Goal: Contribute content

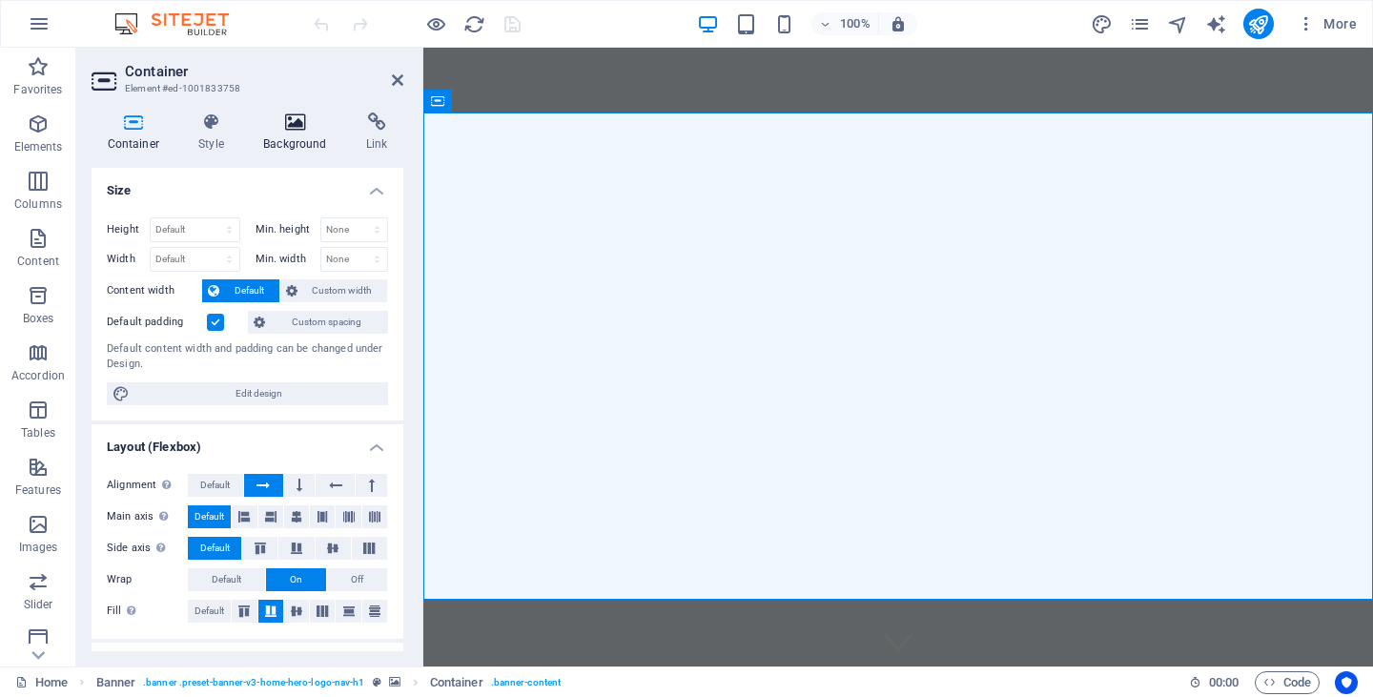
click at [294, 116] on icon at bounding box center [295, 121] width 95 height 19
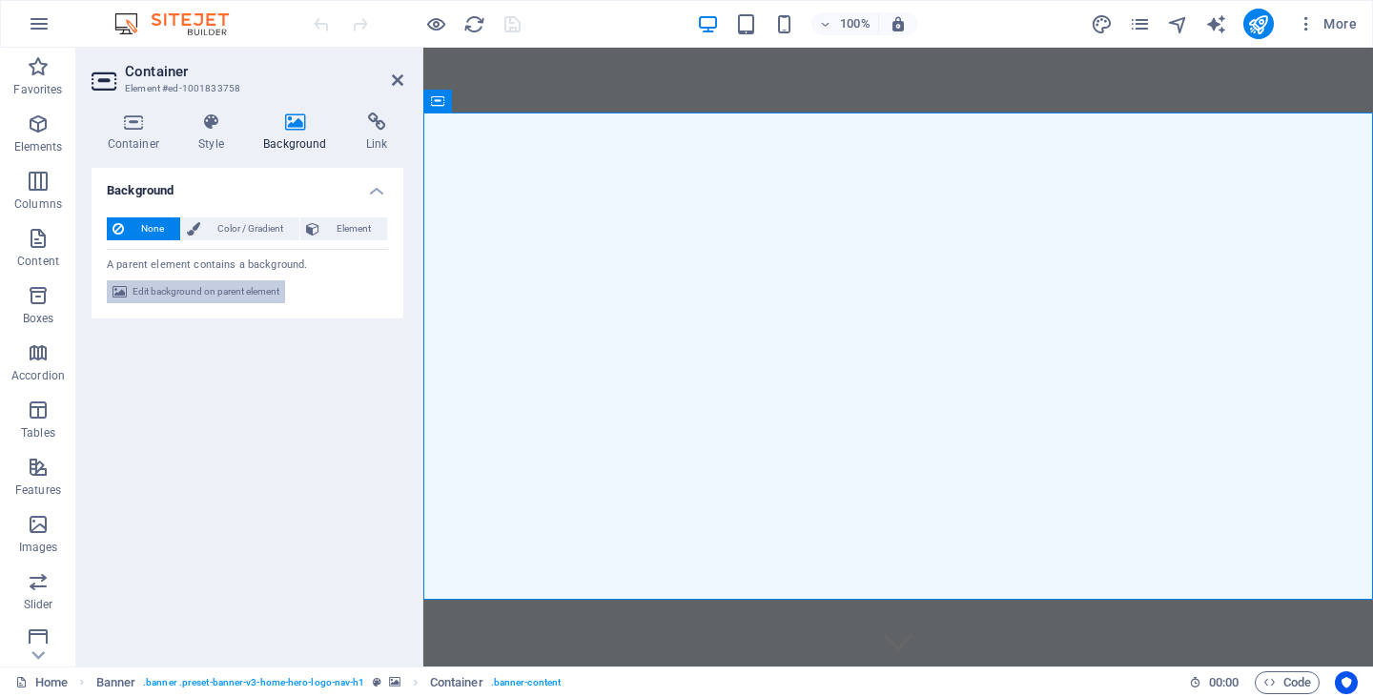
click at [221, 286] on span "Edit background on parent element" at bounding box center [205, 291] width 147 height 23
select select "ms"
select select "s"
select select "progressive"
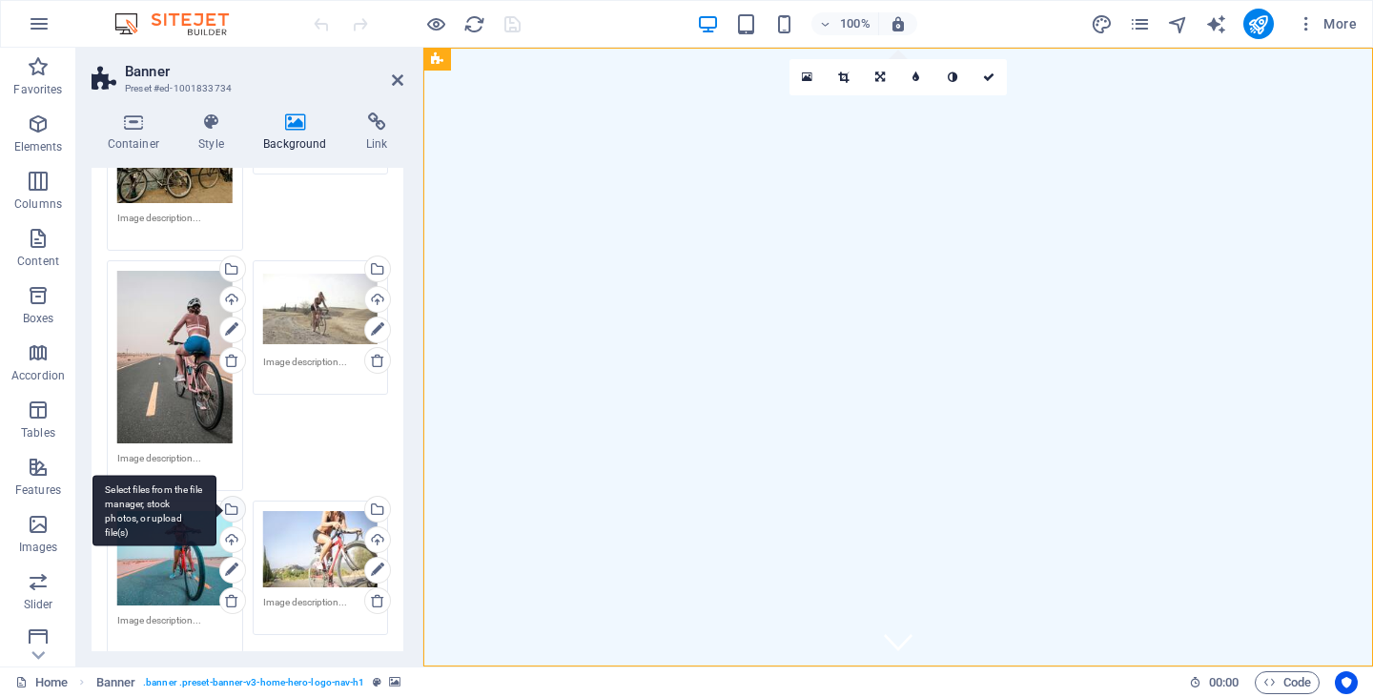
scroll to position [634, 0]
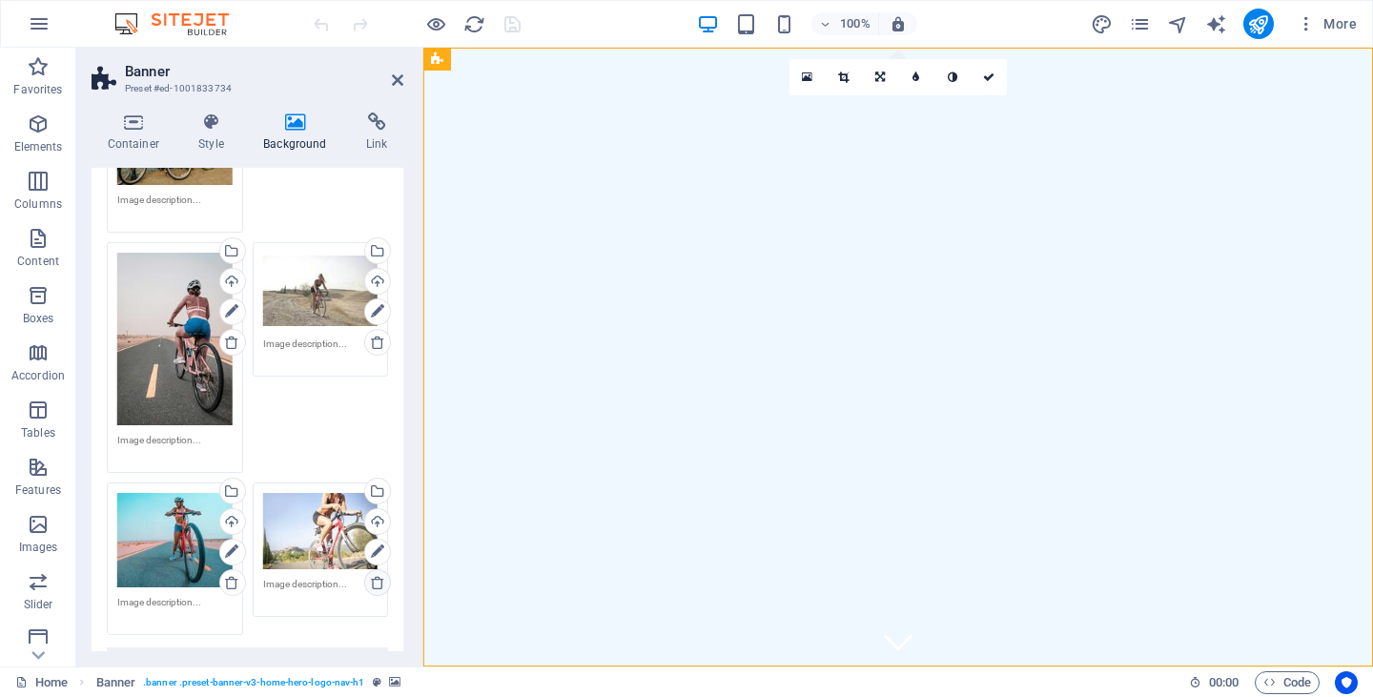
click at [374, 575] on icon at bounding box center [377, 582] width 15 height 15
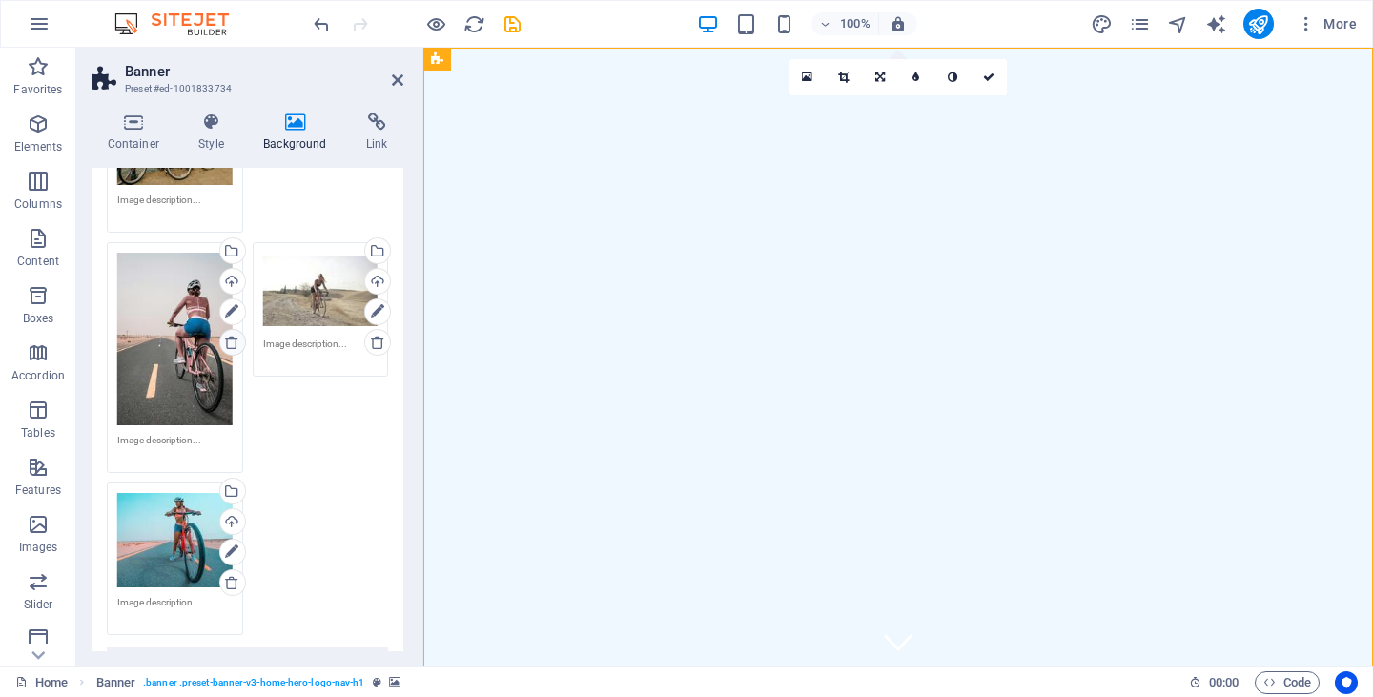
click at [230, 335] on icon at bounding box center [231, 342] width 15 height 15
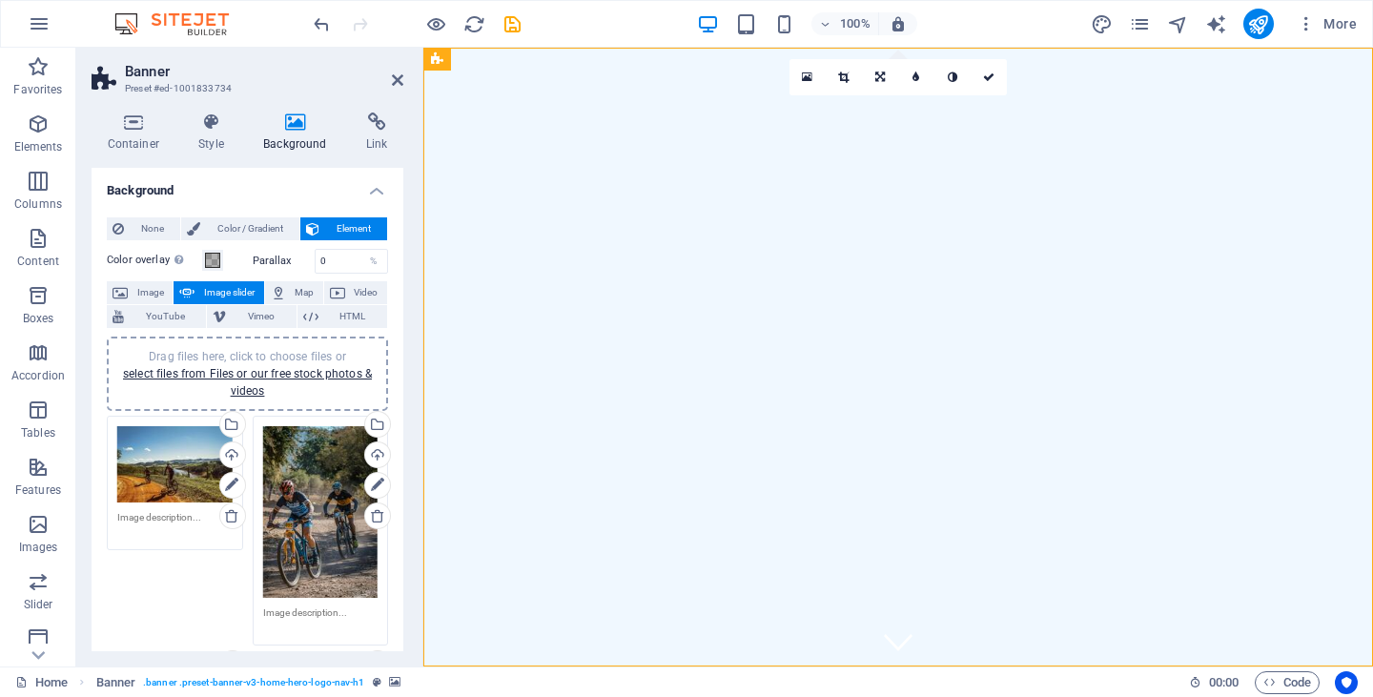
scroll to position [0, 0]
click at [250, 369] on link "select files from Files or our free stock photos & videos" at bounding box center [247, 382] width 249 height 31
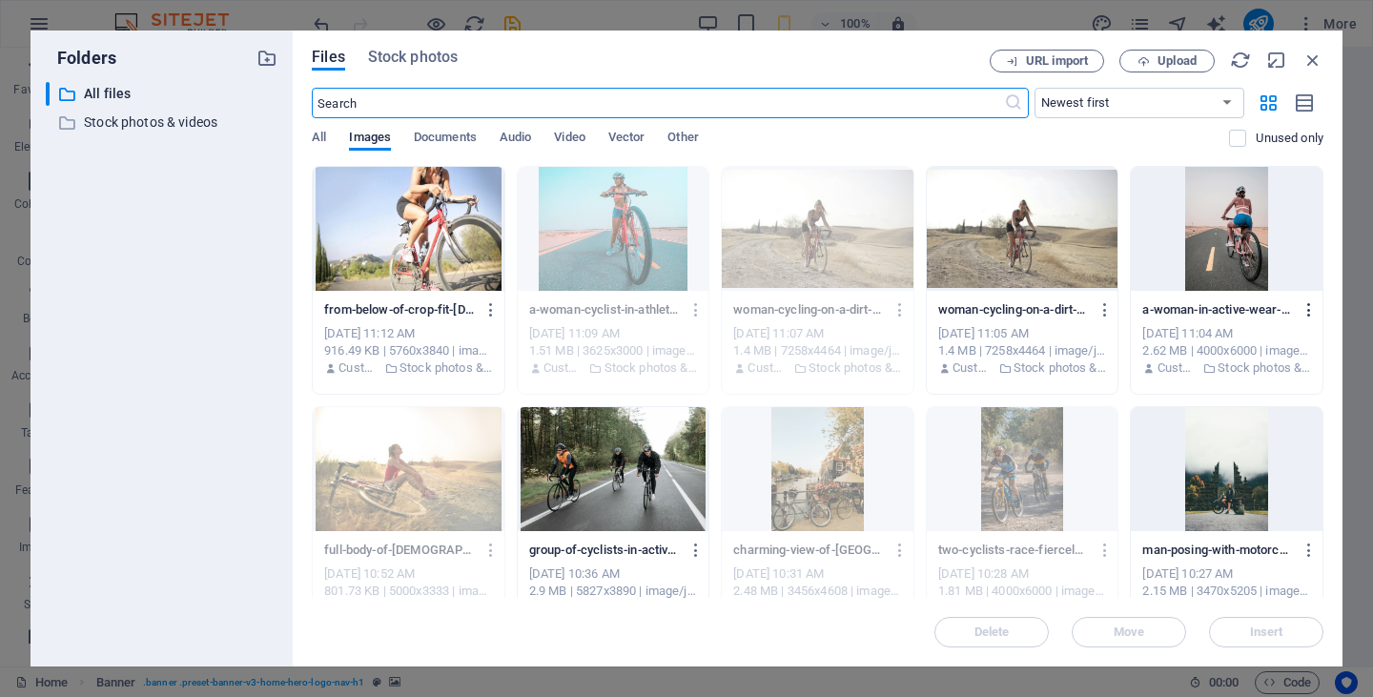
click at [1300, 303] on icon "button" at bounding box center [1309, 309] width 18 height 17
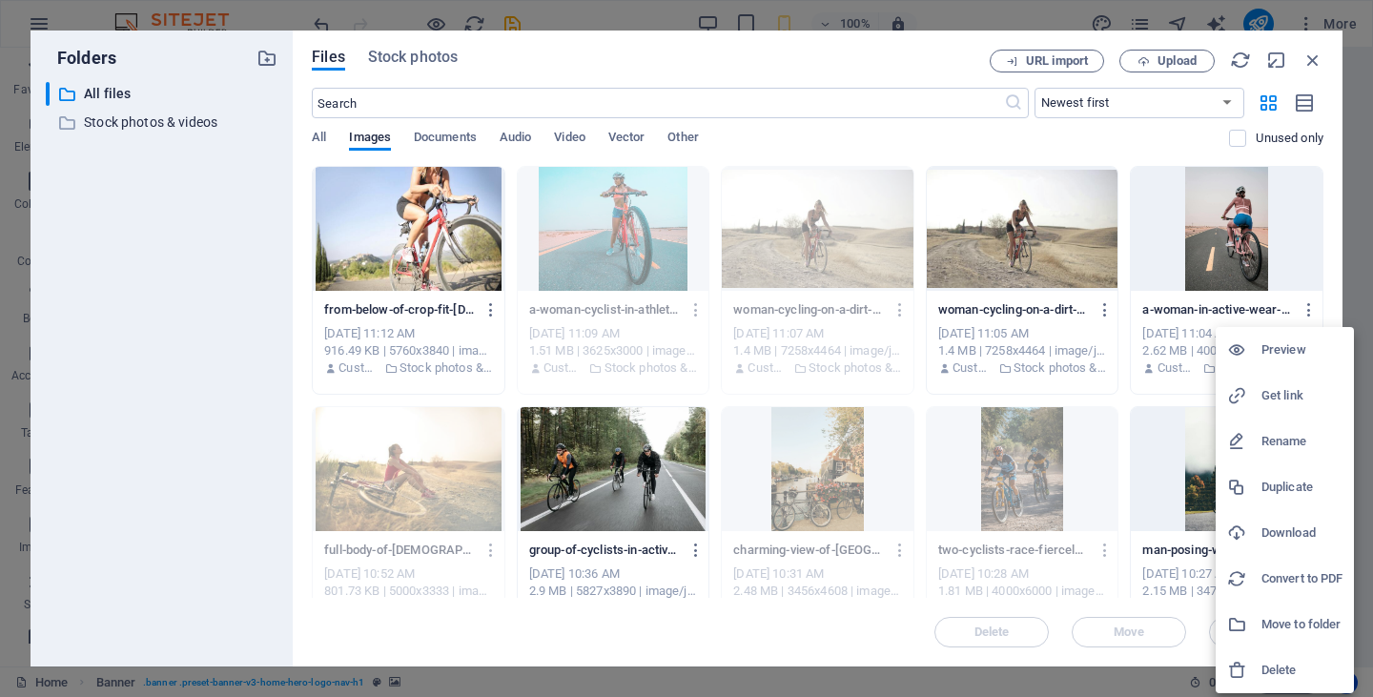
click at [1287, 661] on h6 "Delete" at bounding box center [1301, 670] width 81 height 23
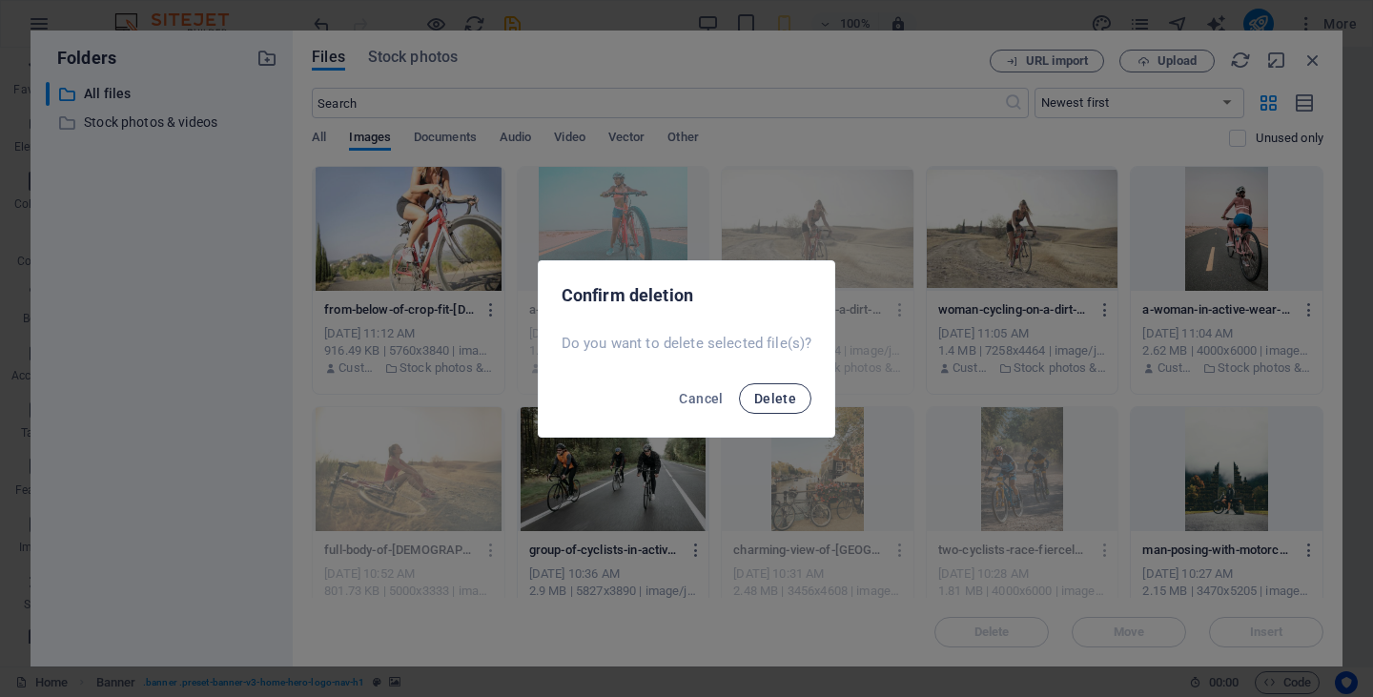
click at [784, 400] on span "Delete" at bounding box center [775, 398] width 42 height 15
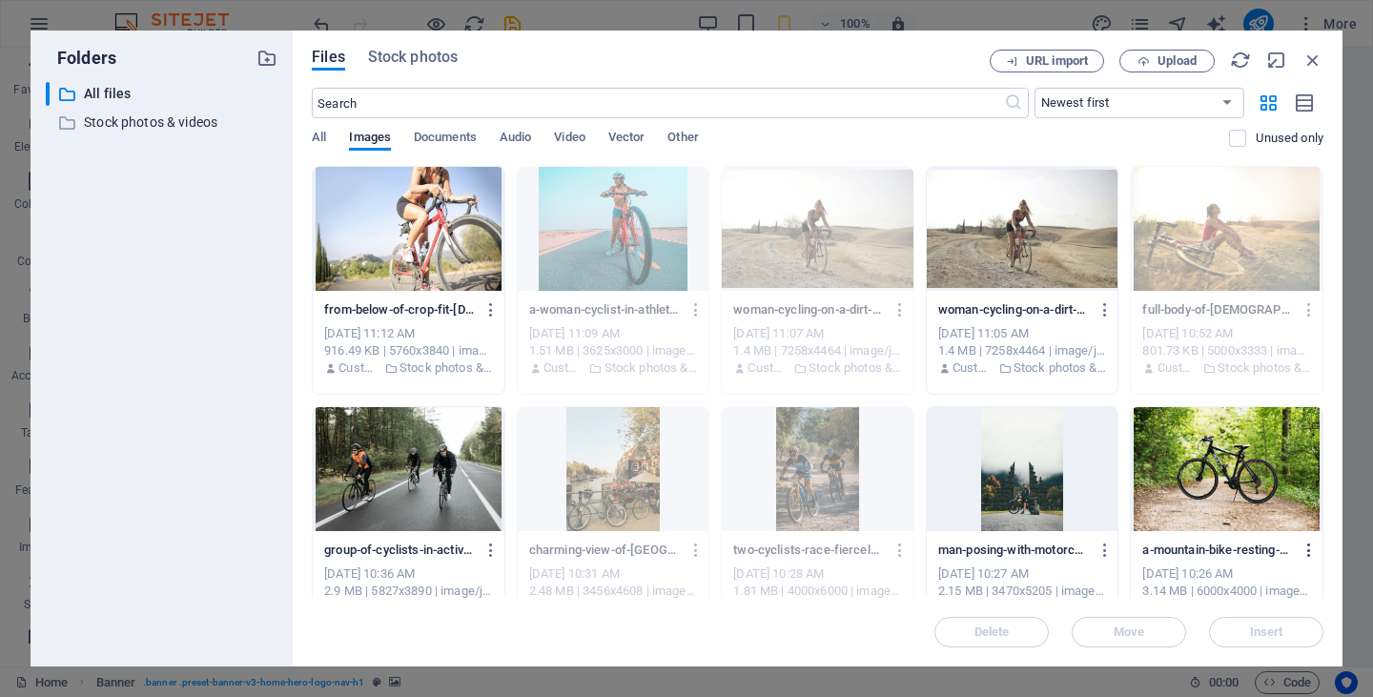
click at [1308, 552] on icon "button" at bounding box center [1309, 549] width 18 height 17
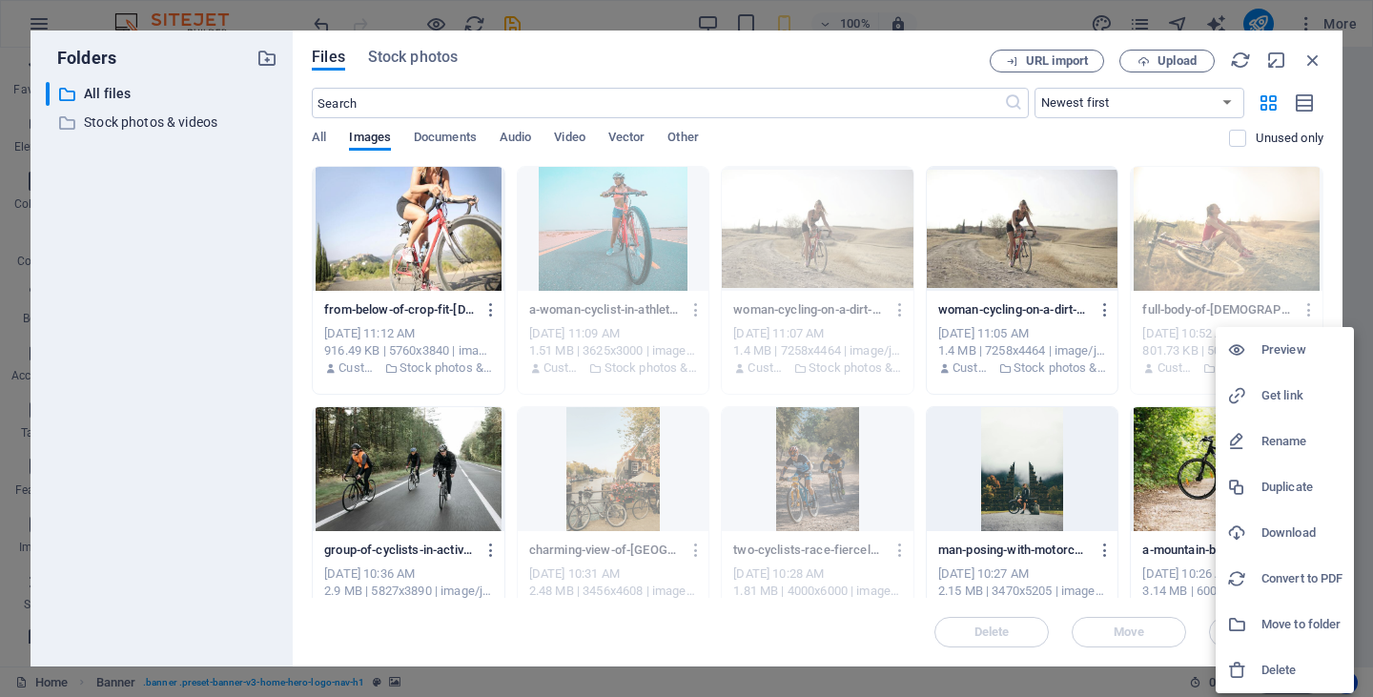
click at [1276, 665] on h6 "Delete" at bounding box center [1301, 670] width 81 height 23
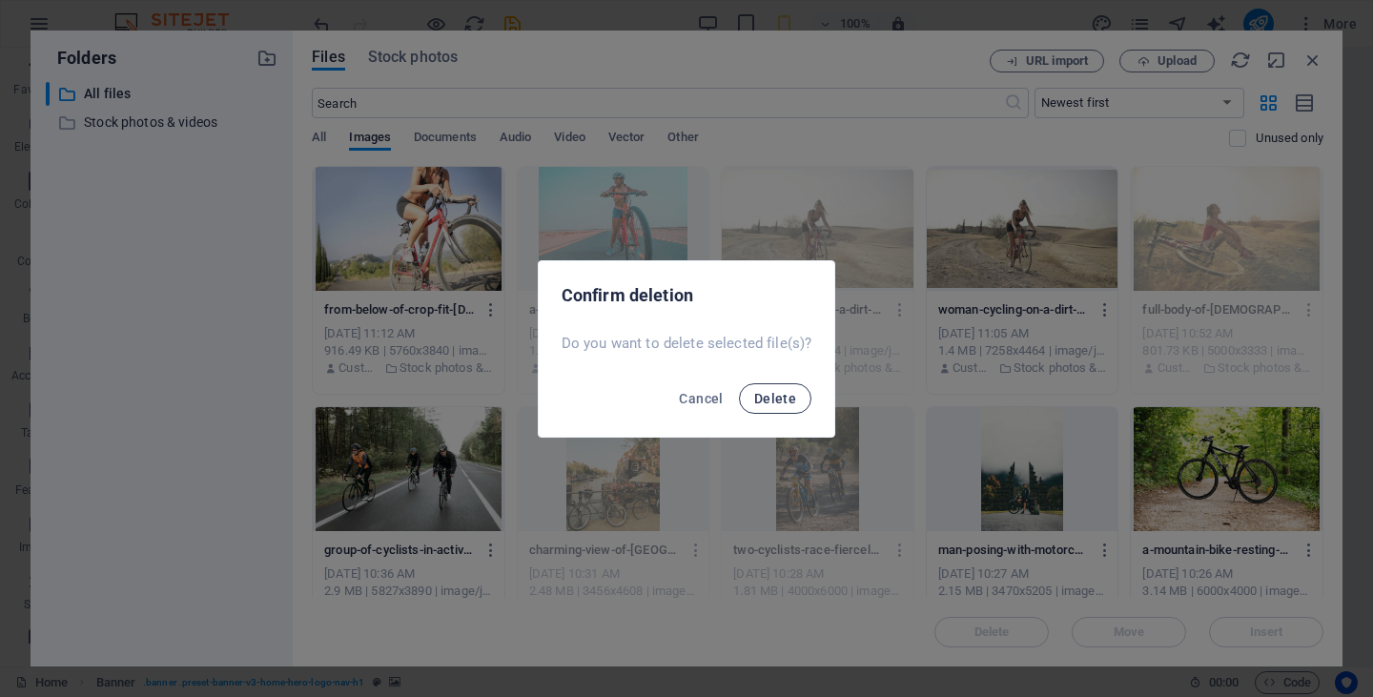
click at [782, 395] on span "Delete" at bounding box center [775, 398] width 42 height 15
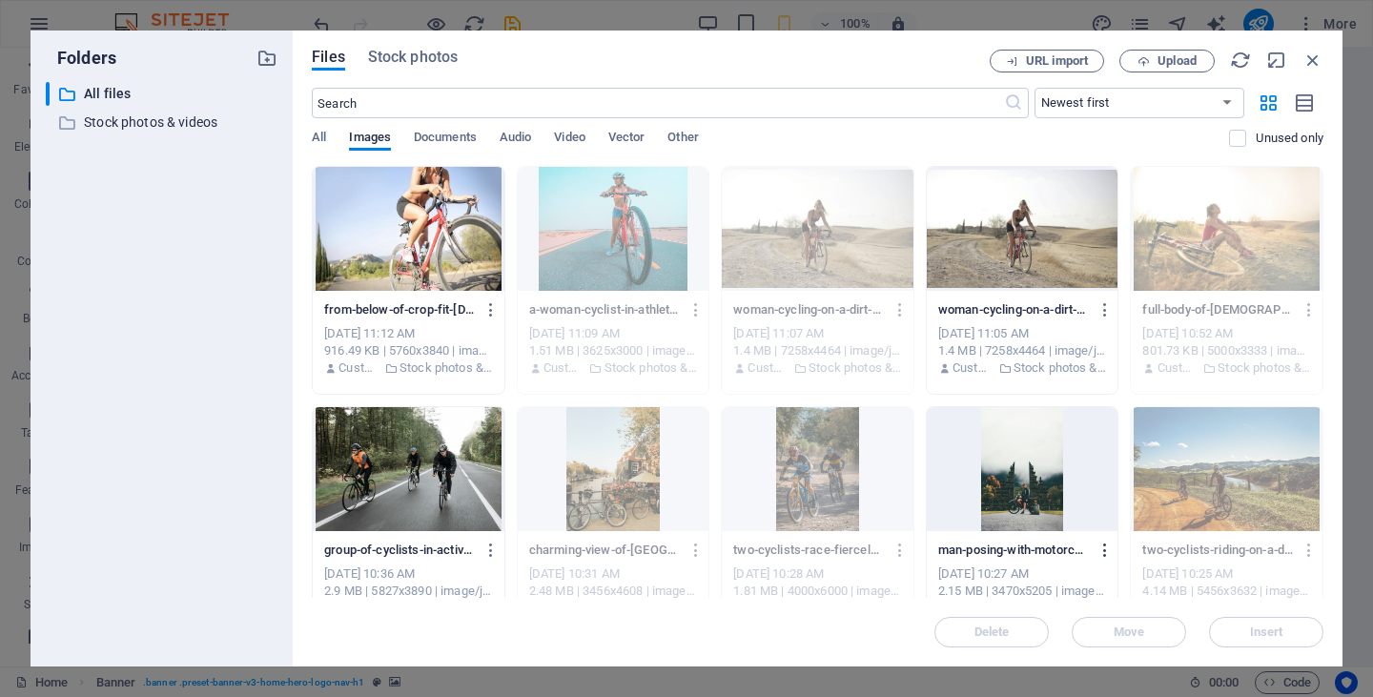
click at [1098, 552] on icon "button" at bounding box center [1105, 549] width 18 height 17
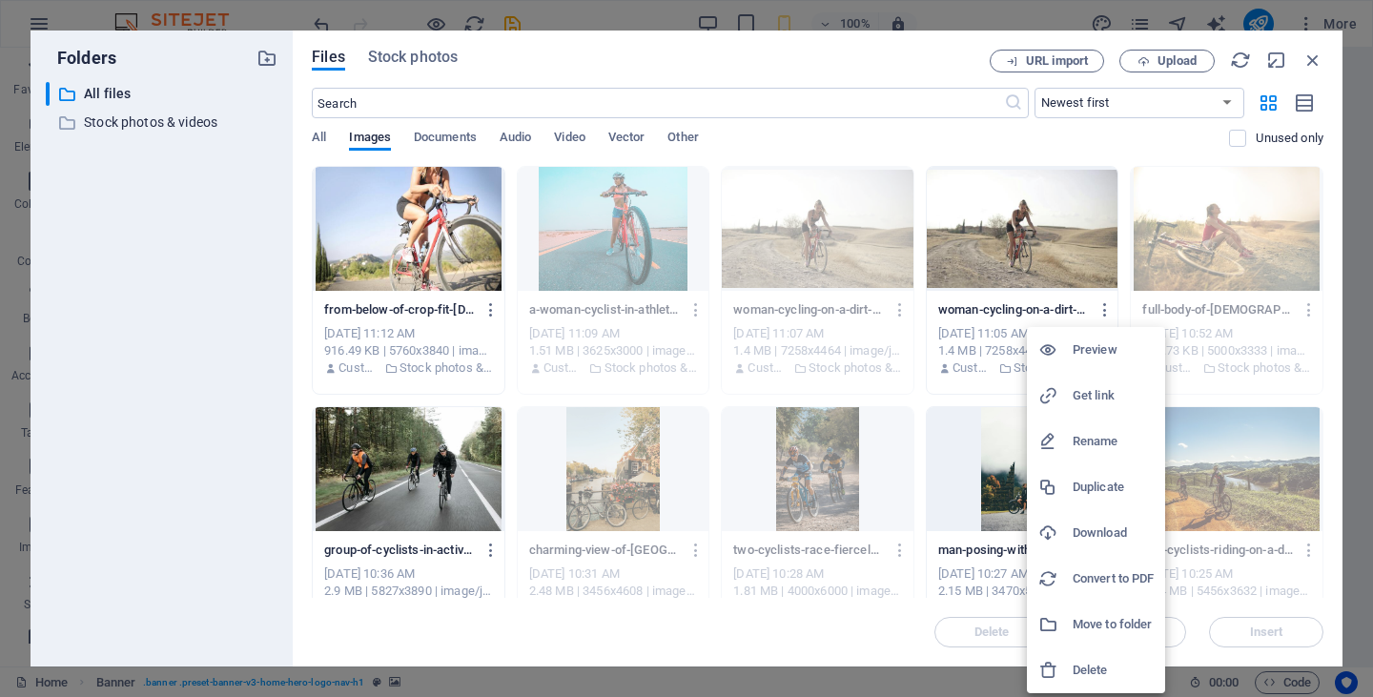
click at [1084, 673] on h6 "Delete" at bounding box center [1112, 670] width 81 height 23
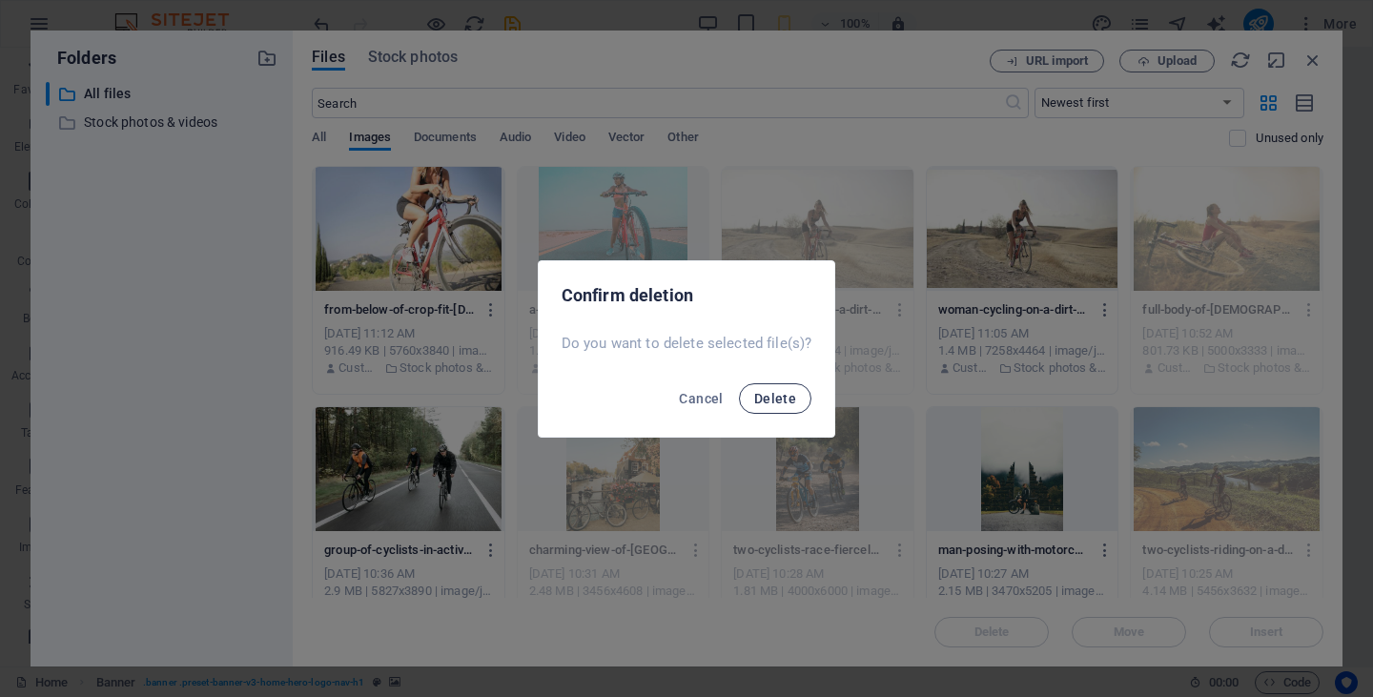
click at [765, 396] on span "Delete" at bounding box center [775, 398] width 42 height 15
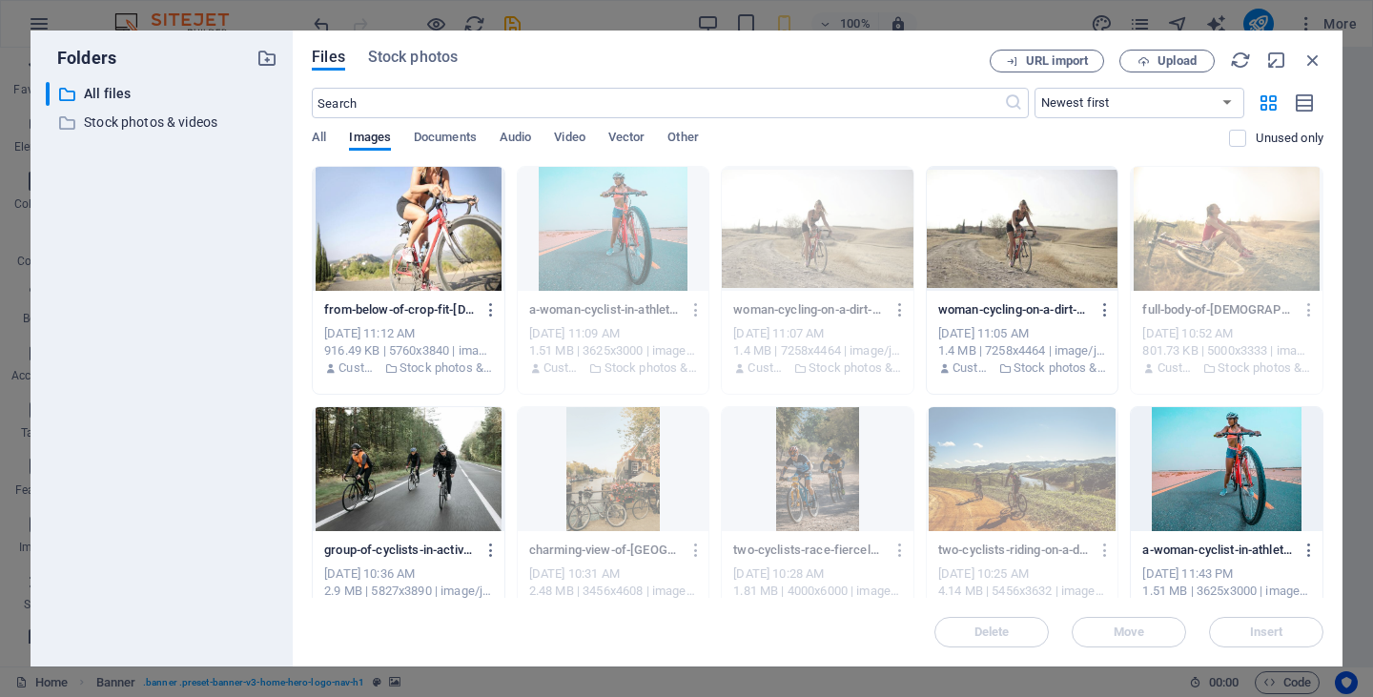
click at [896, 310] on icon "button" at bounding box center [900, 309] width 18 height 17
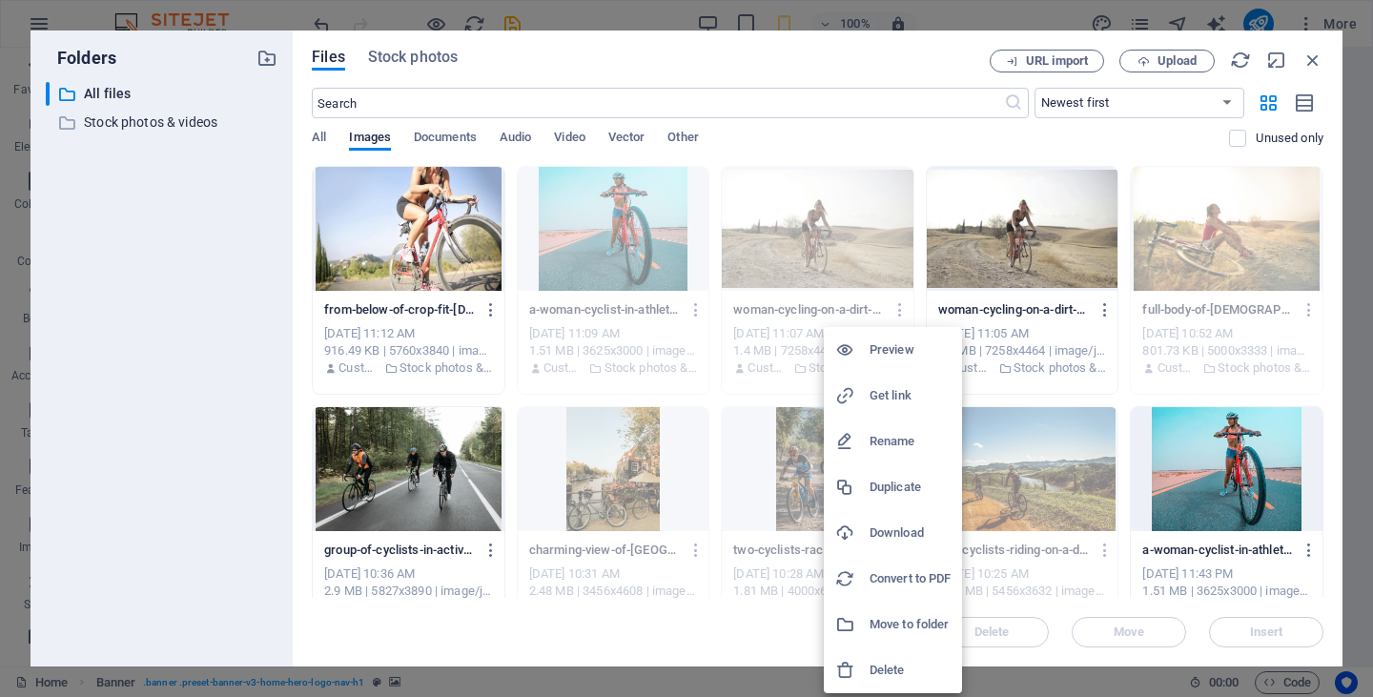
click at [877, 664] on h6 "Delete" at bounding box center [909, 670] width 81 height 23
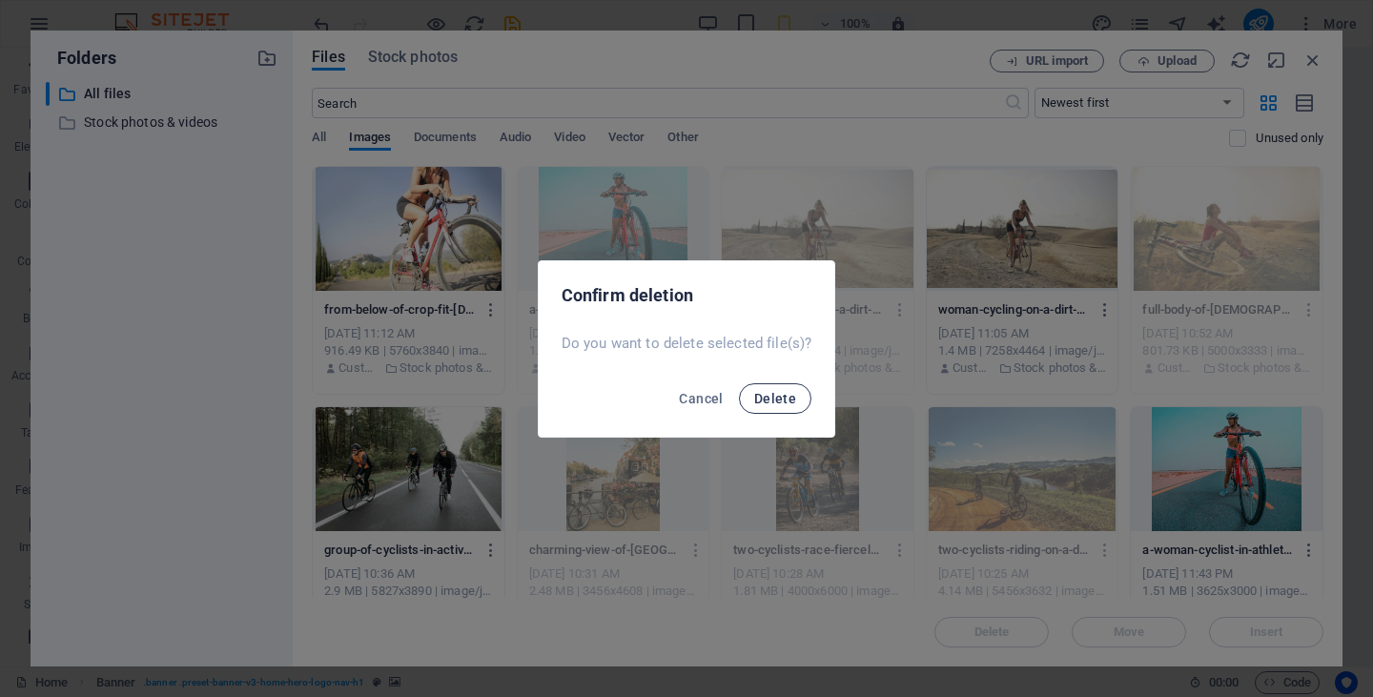
click at [776, 406] on button "Delete" at bounding box center [775, 398] width 72 height 31
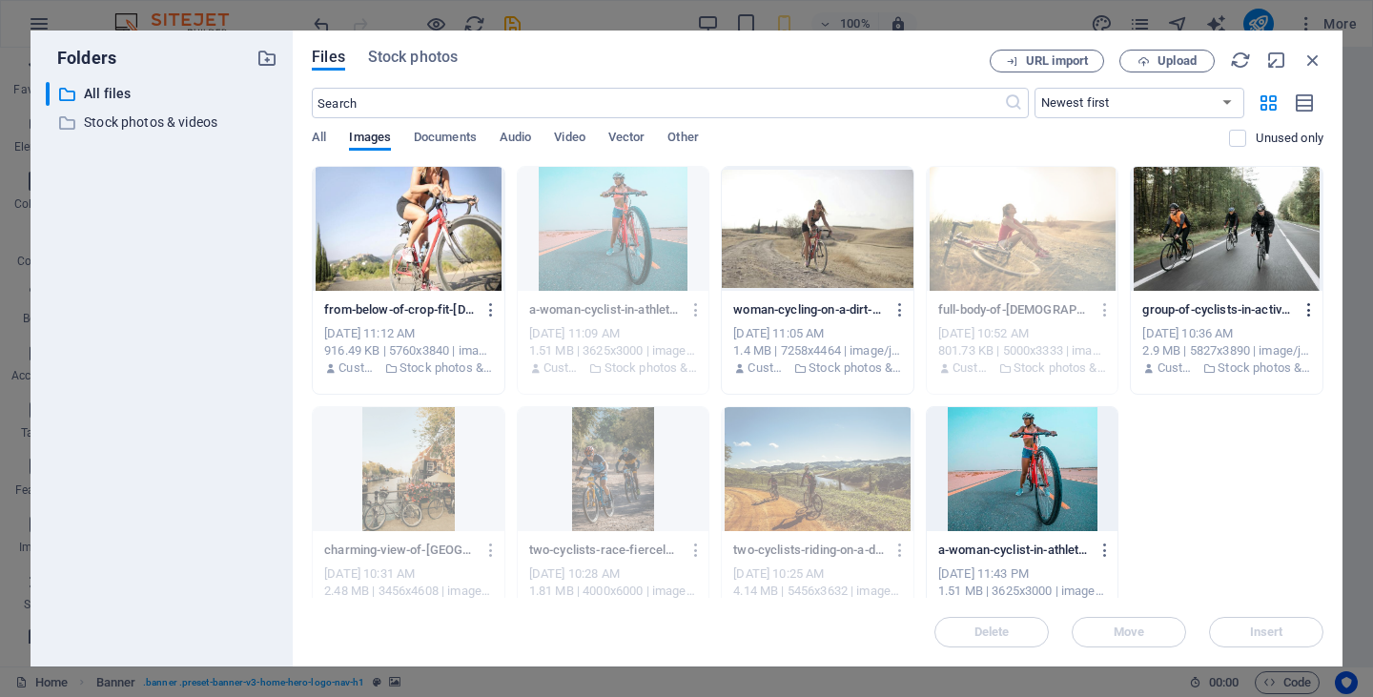
click at [1300, 306] on icon "button" at bounding box center [1309, 309] width 18 height 17
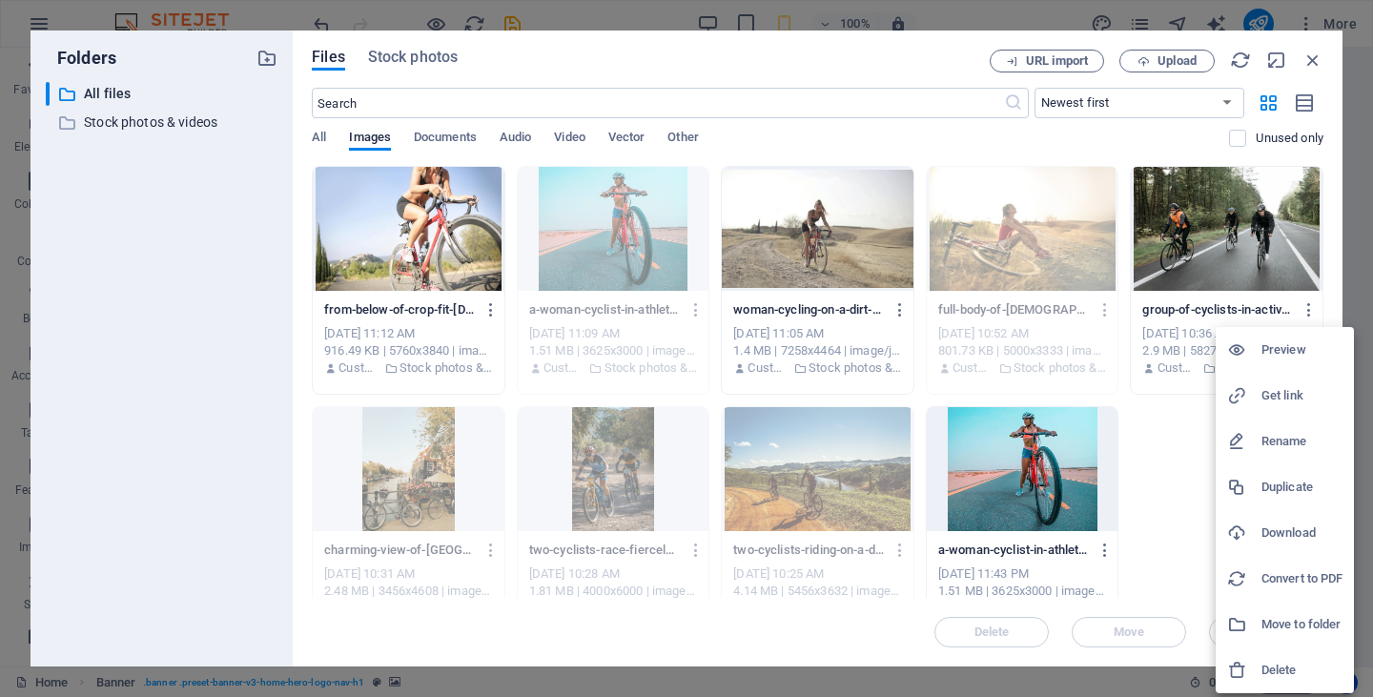
click at [1270, 665] on h6 "Delete" at bounding box center [1301, 670] width 81 height 23
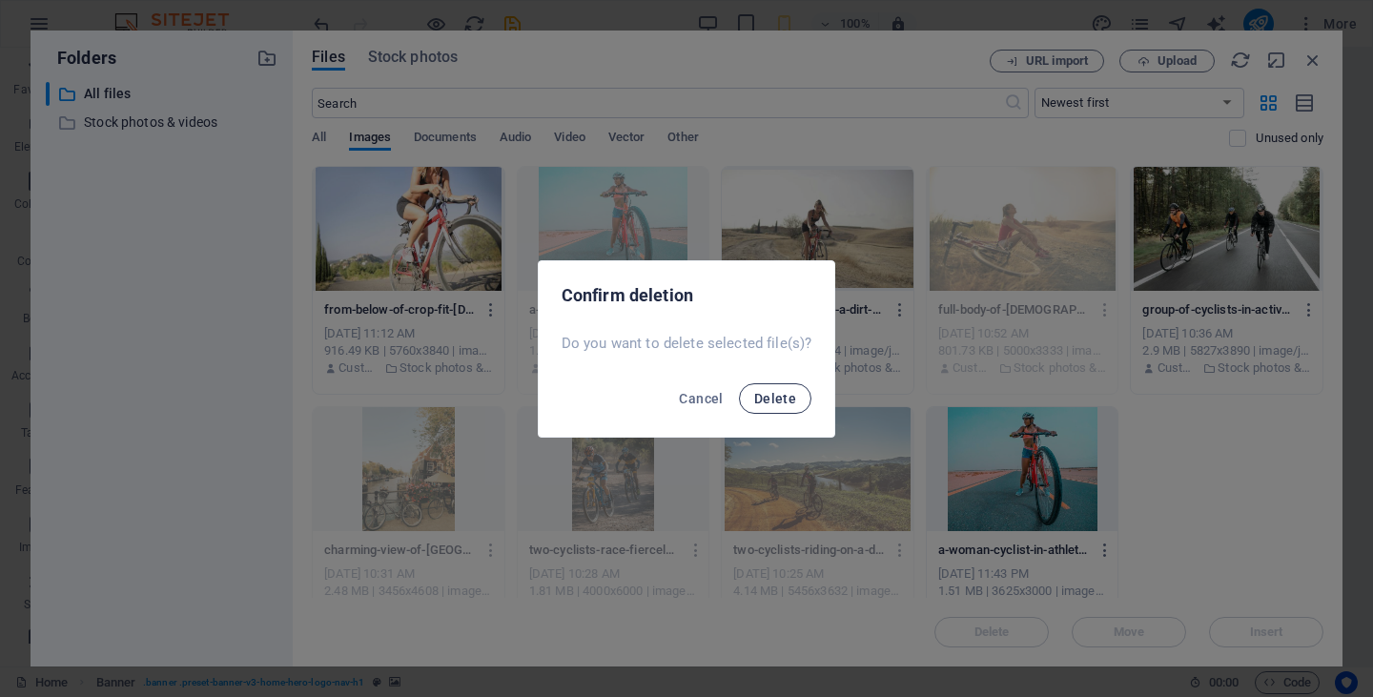
click at [773, 393] on span "Delete" at bounding box center [775, 398] width 42 height 15
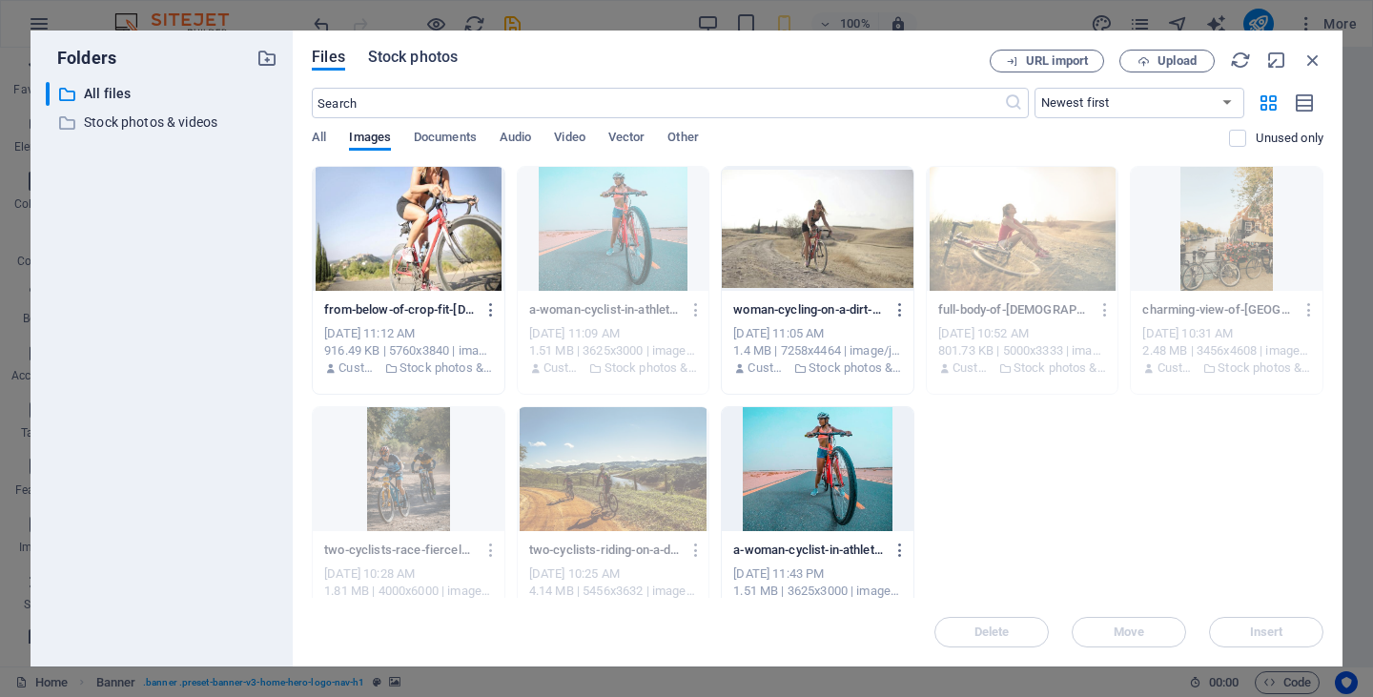
click at [434, 50] on span "Stock photos" at bounding box center [413, 57] width 90 height 23
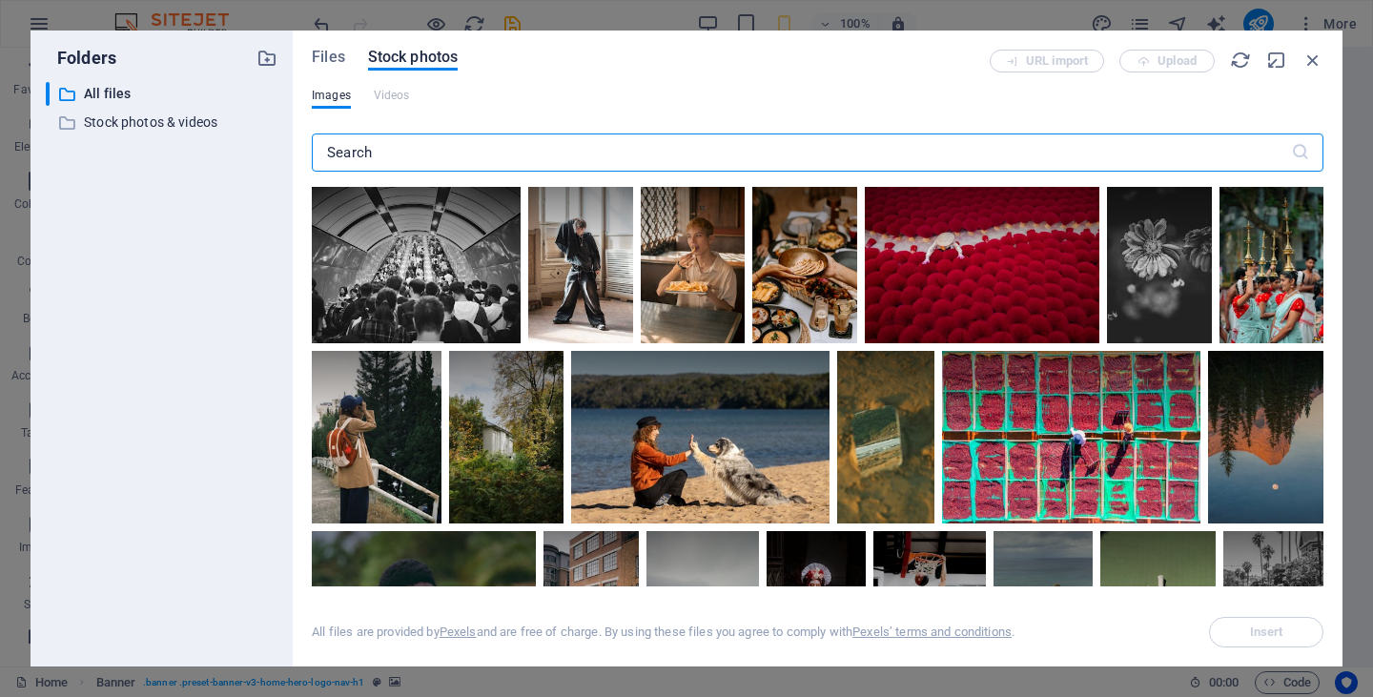
click at [380, 149] on input "text" at bounding box center [801, 152] width 979 height 38
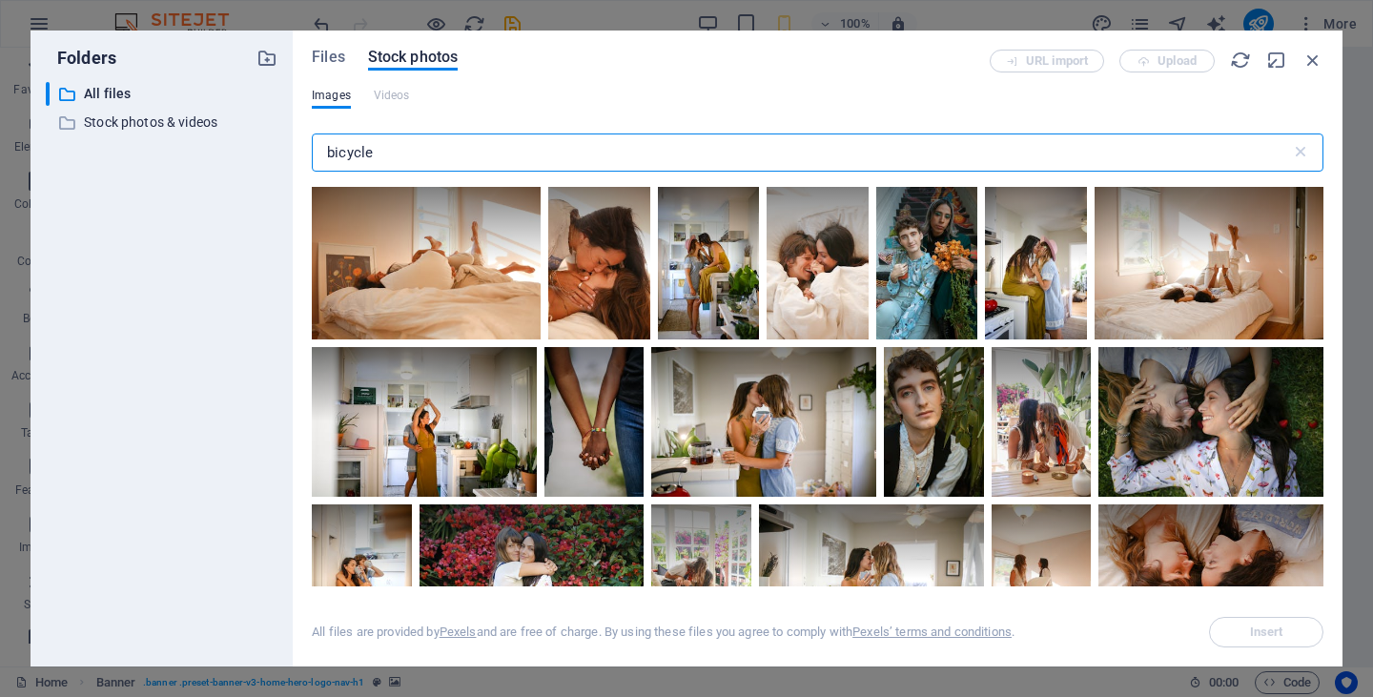
type input "bicycle"
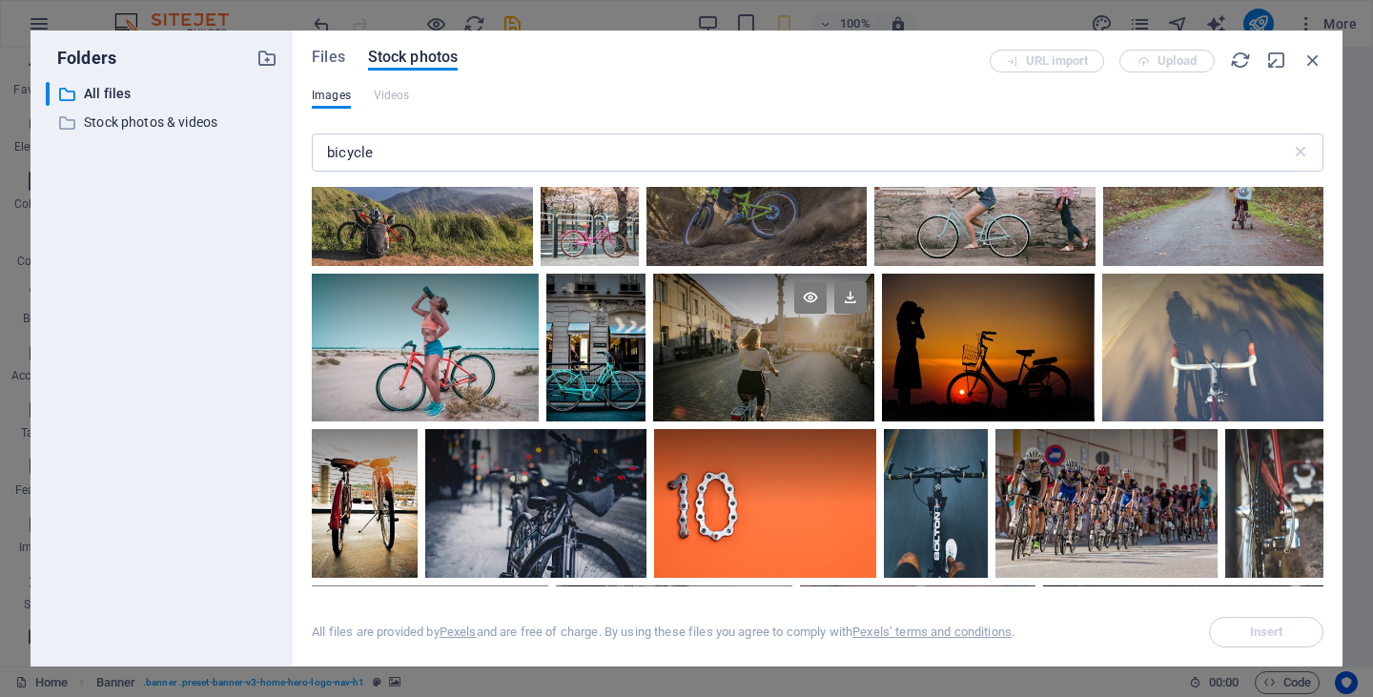
scroll to position [2091, 0]
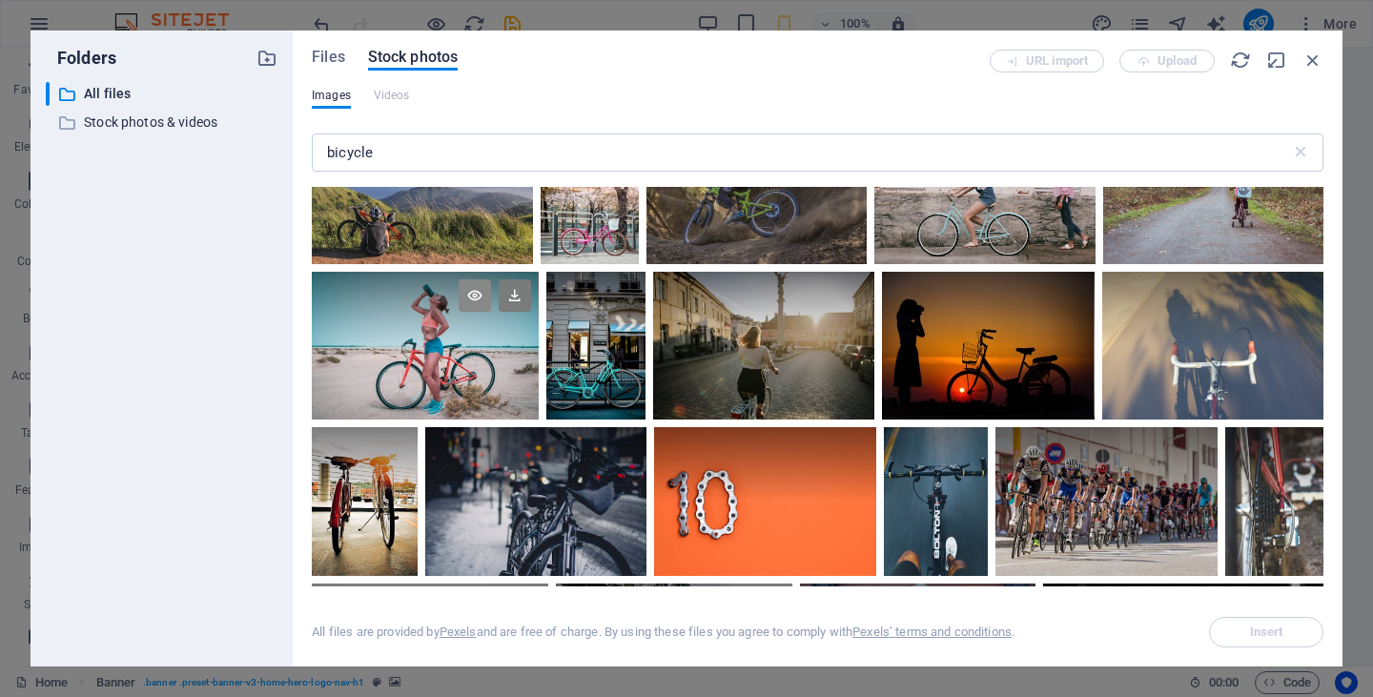
click at [476, 283] on icon at bounding box center [474, 295] width 32 height 32
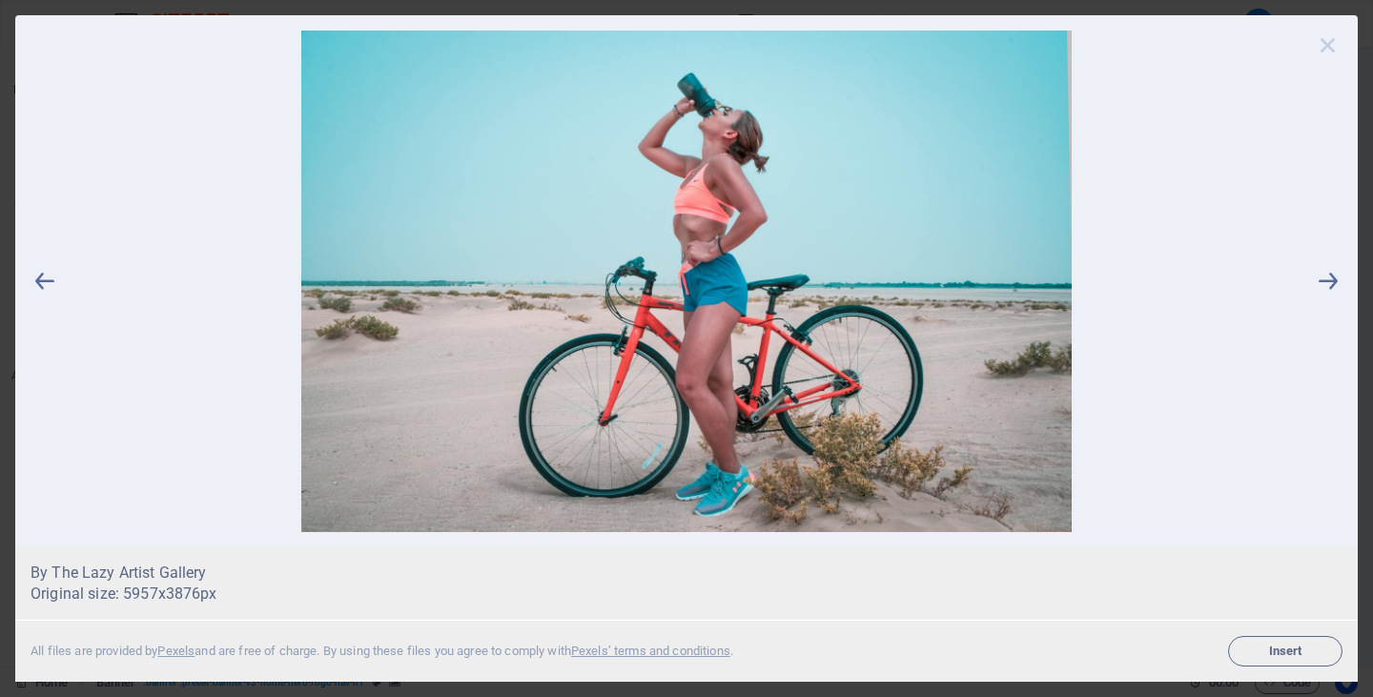
click at [1327, 42] on icon at bounding box center [1328, 45] width 29 height 29
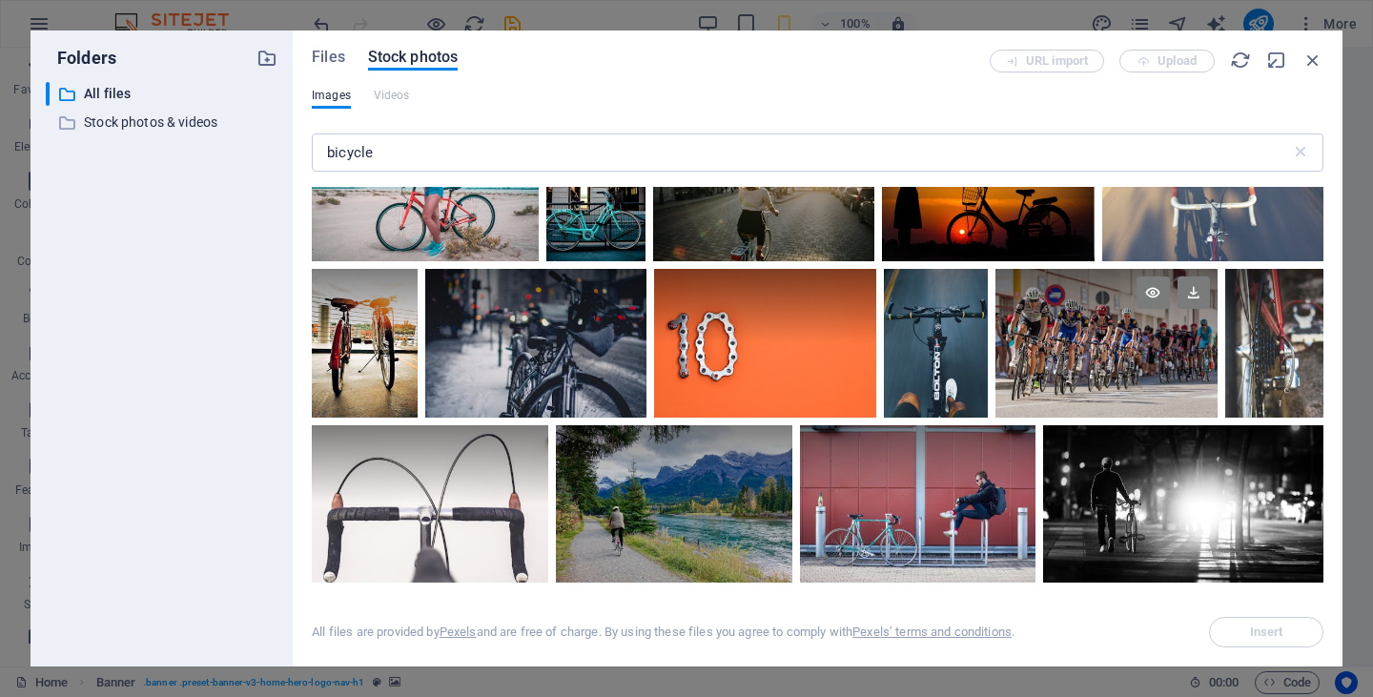
scroll to position [2251, 0]
click at [1145, 285] on icon at bounding box center [1152, 291] width 32 height 32
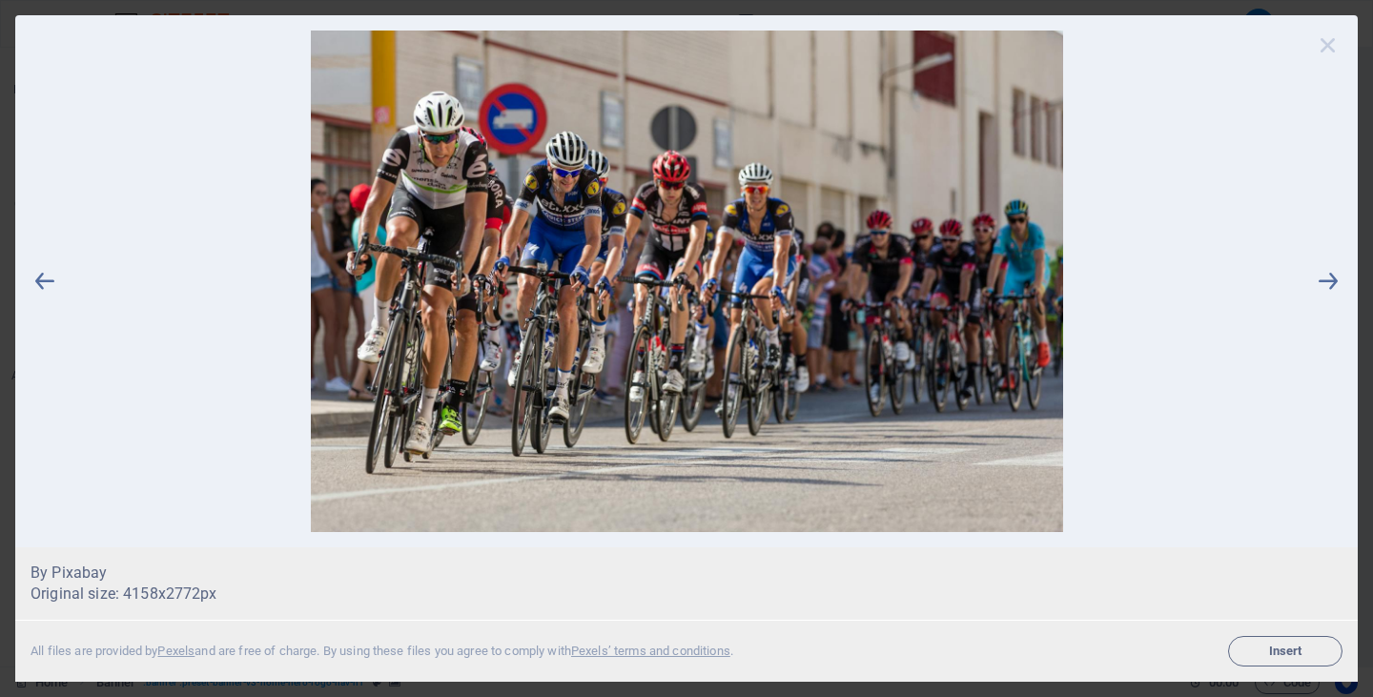
click at [1331, 41] on icon at bounding box center [1328, 45] width 29 height 29
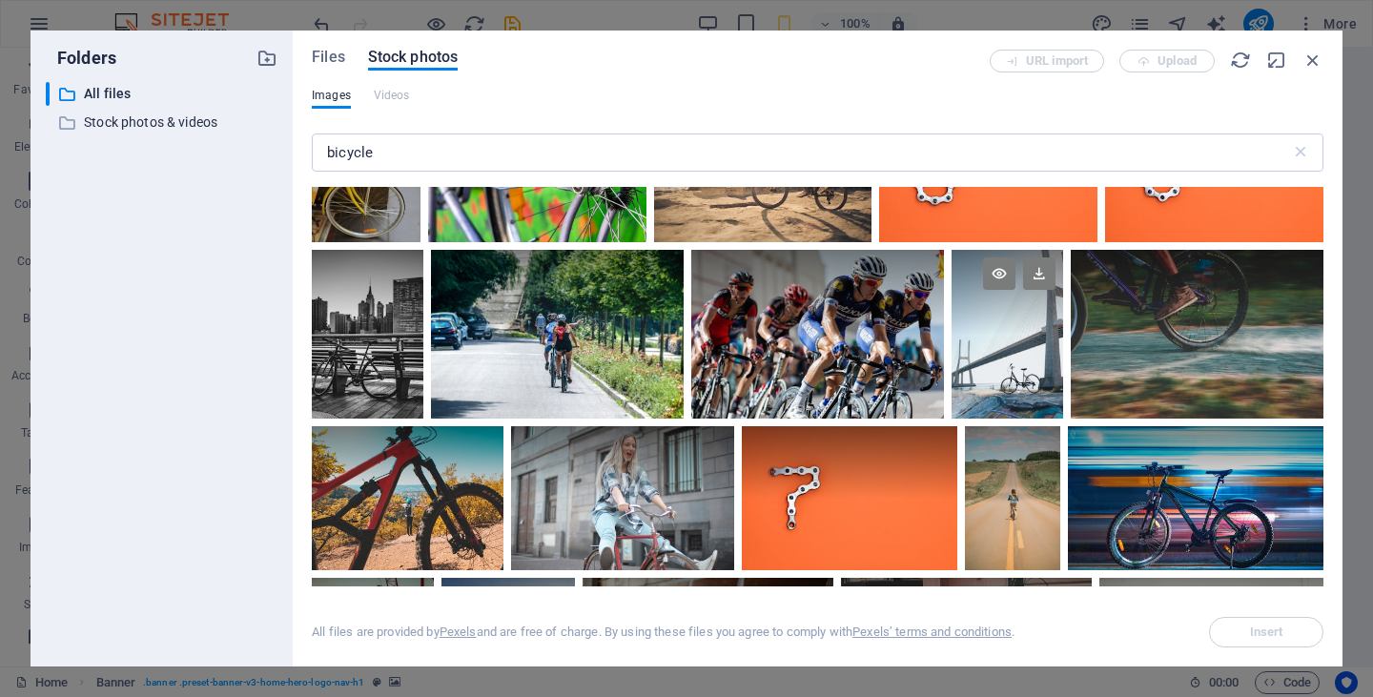
scroll to position [2926, 0]
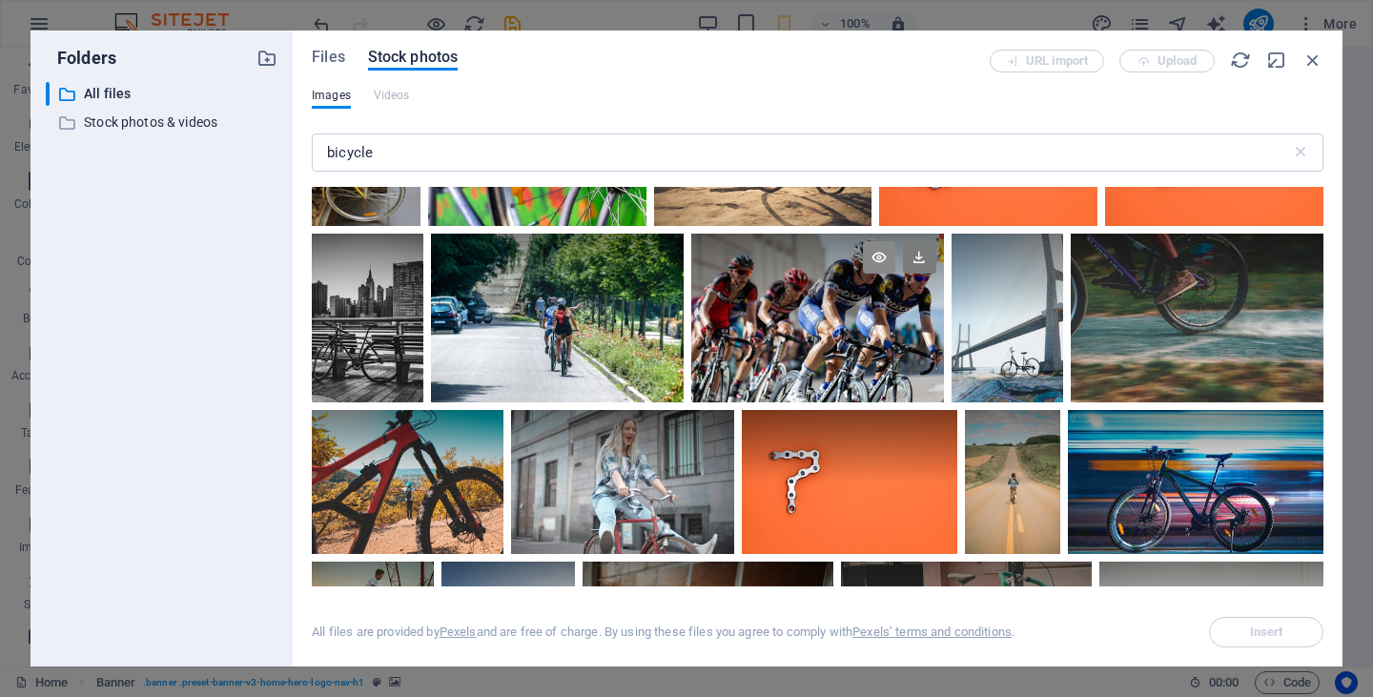
click at [876, 244] on icon at bounding box center [879, 257] width 32 height 32
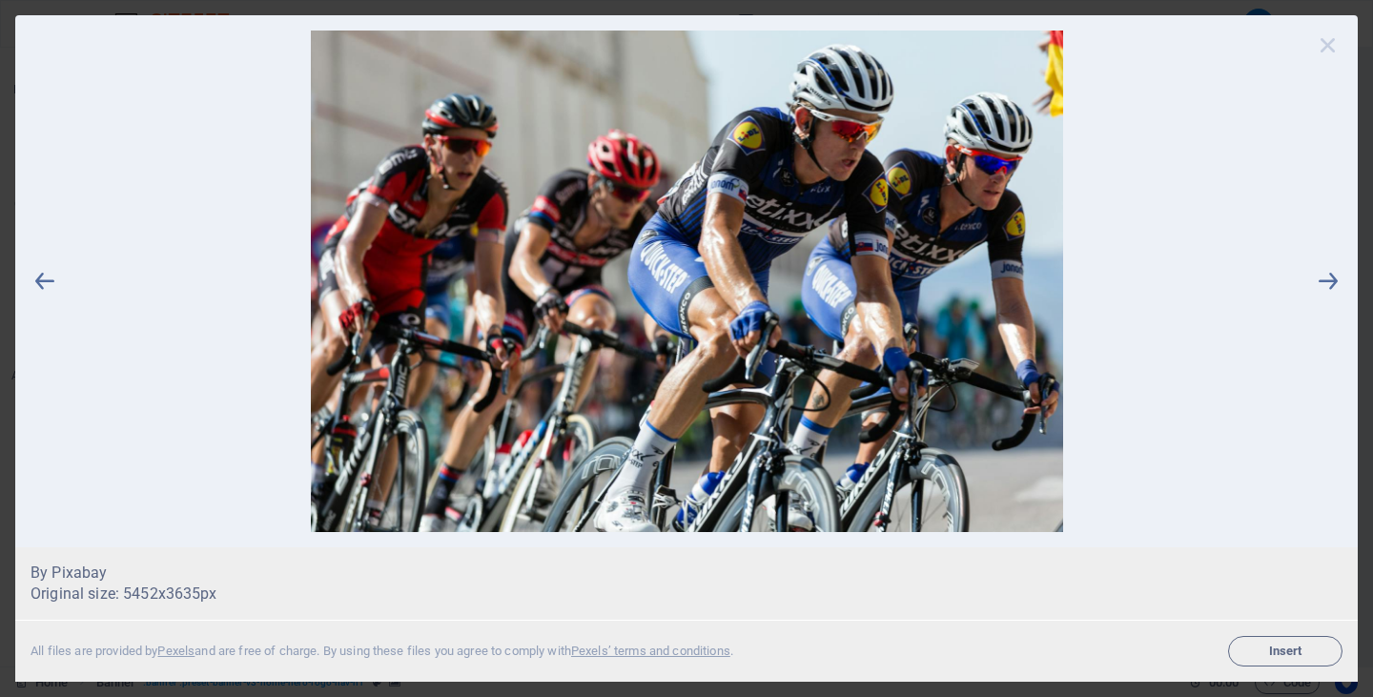
click at [1327, 44] on icon at bounding box center [1328, 45] width 29 height 29
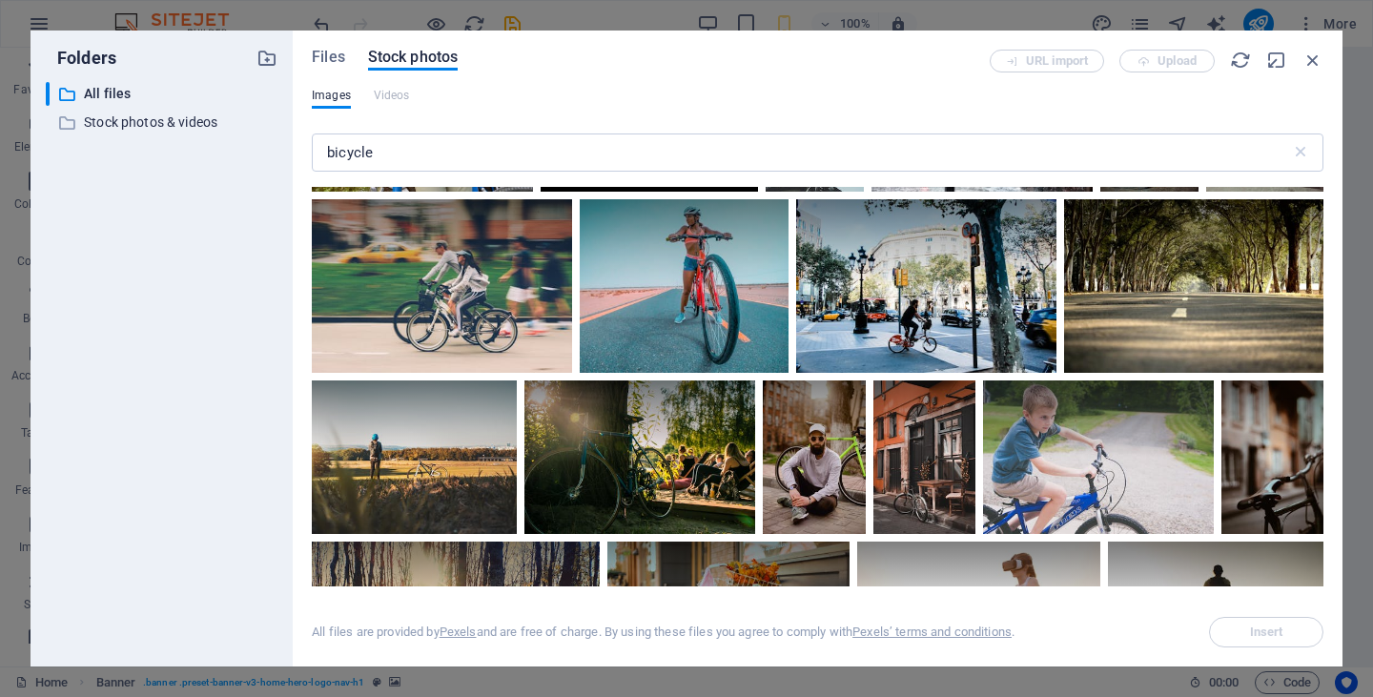
scroll to position [3791, 0]
